Goal: Navigation & Orientation: Find specific page/section

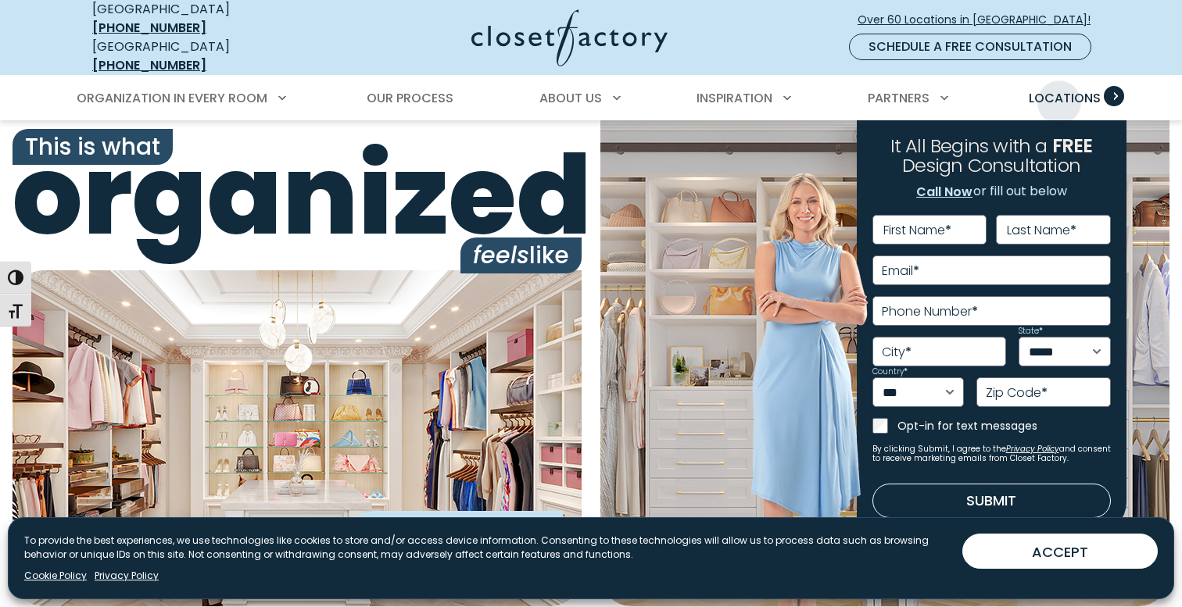
click at [1060, 89] on span "Locations" at bounding box center [1064, 98] width 72 height 18
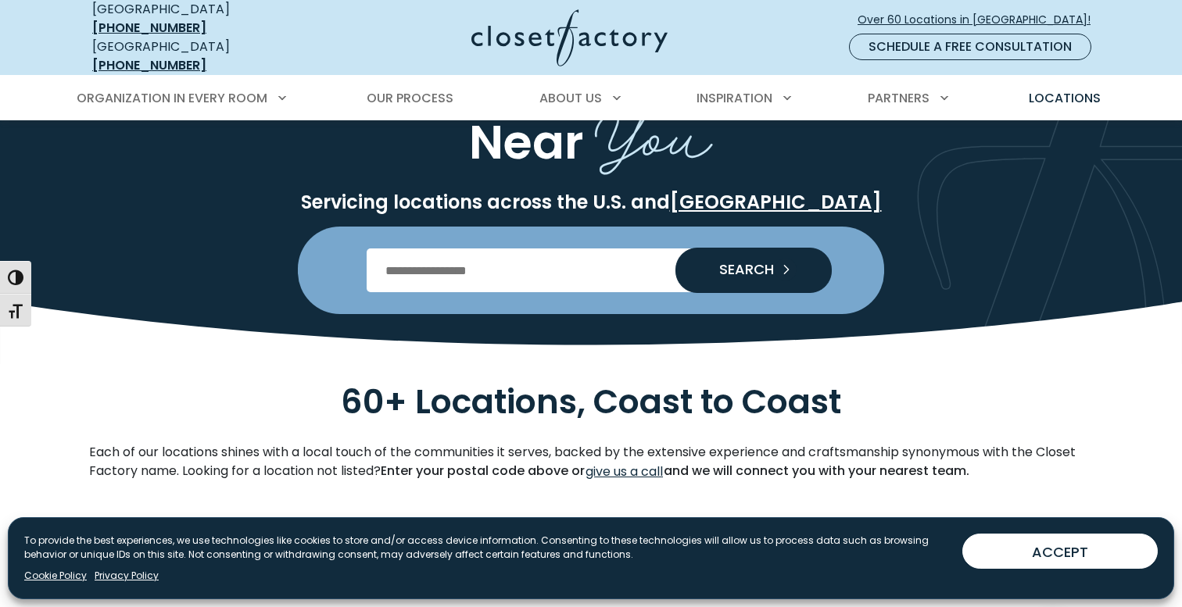
scroll to position [122, 0]
